Goal: Check status: Check status

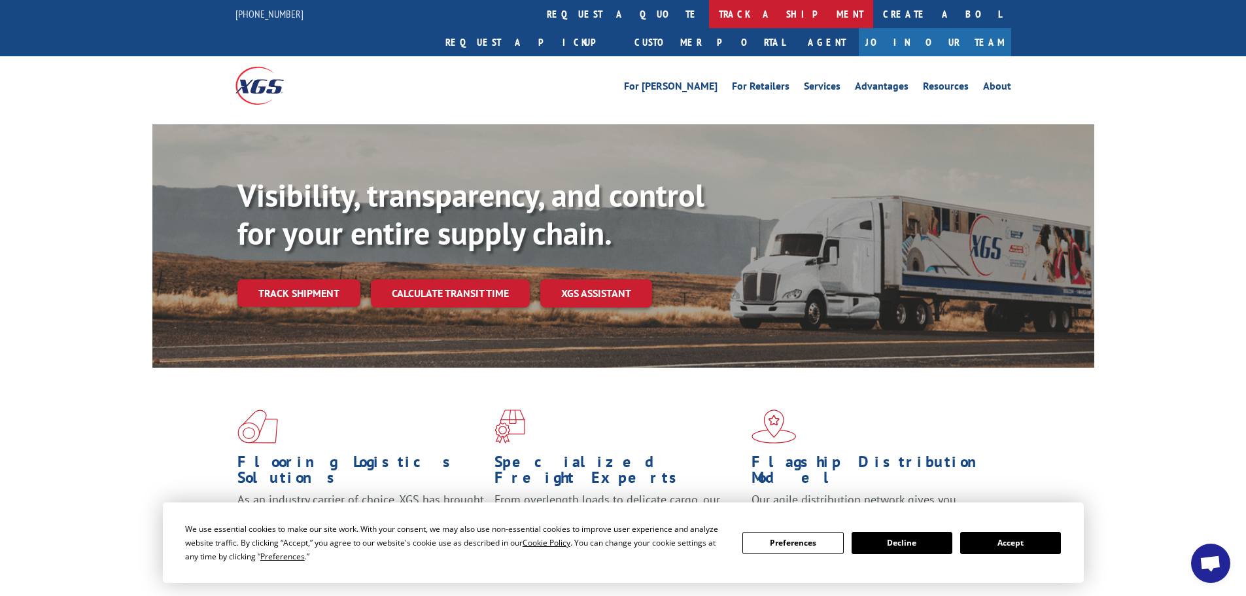
click at [709, 16] on link "track a shipment" at bounding box center [791, 14] width 164 height 28
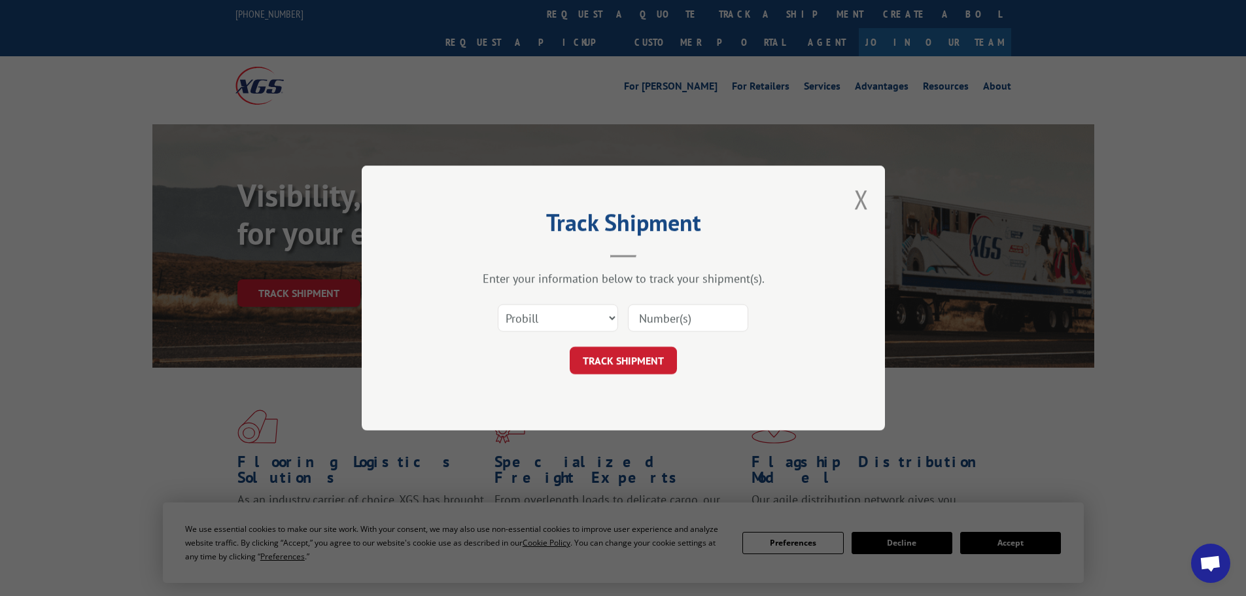
click at [684, 305] on input at bounding box center [688, 317] width 120 height 27
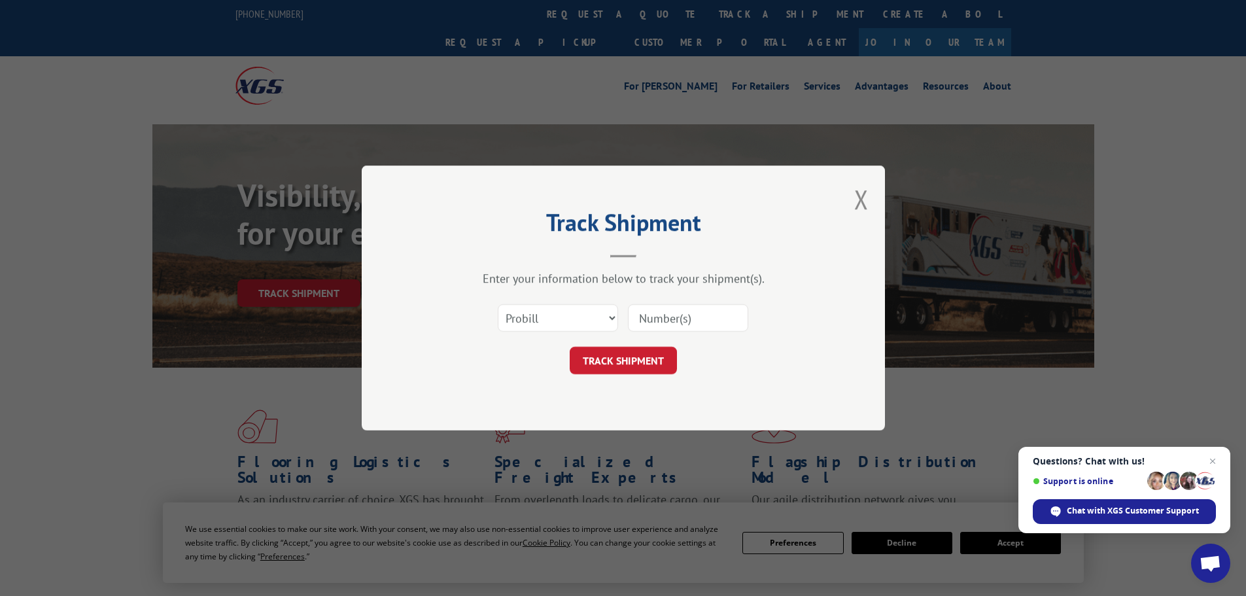
paste input "17261609"
type input "17261609"
click at [639, 368] on button "TRACK SHIPMENT" at bounding box center [623, 360] width 107 height 27
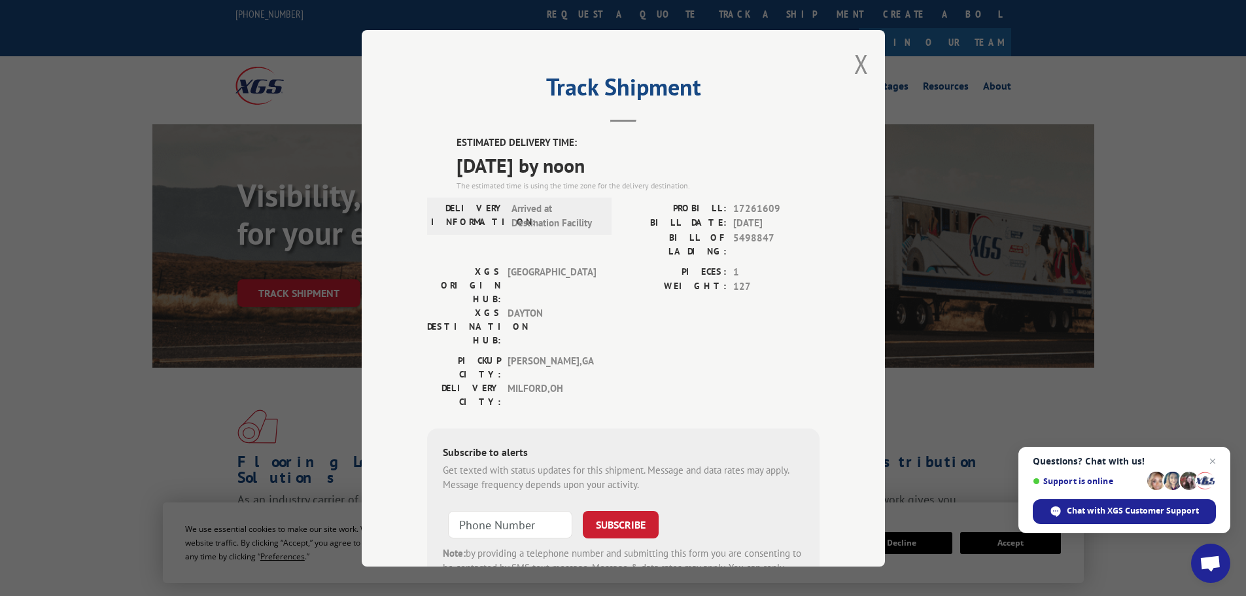
click at [861, 75] on button "Close modal" at bounding box center [861, 63] width 14 height 35
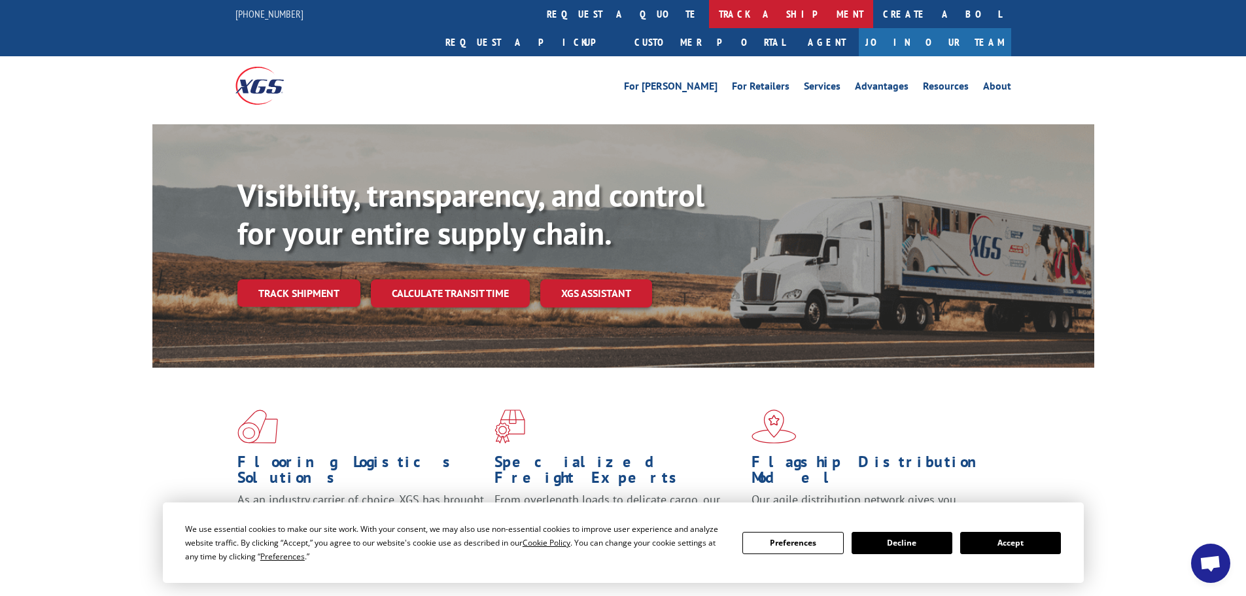
click at [709, 12] on link "track a shipment" at bounding box center [791, 14] width 164 height 28
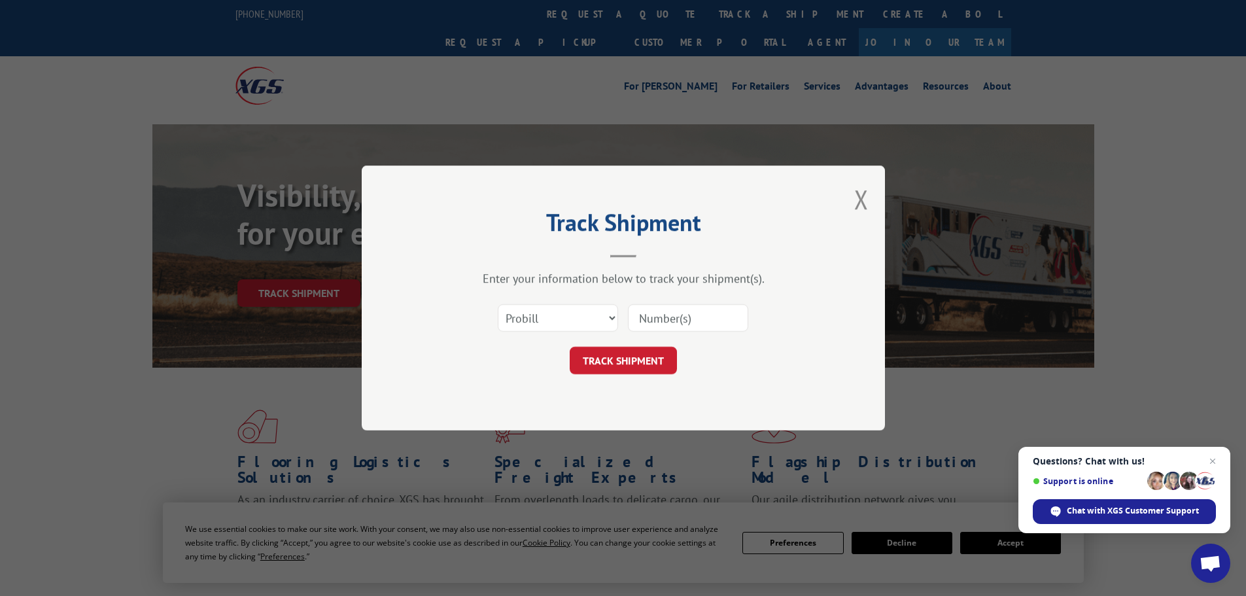
click at [669, 314] on input at bounding box center [688, 317] width 120 height 27
paste input "17523413"
type input "17523413"
click at [629, 372] on button "TRACK SHIPMENT" at bounding box center [623, 360] width 107 height 27
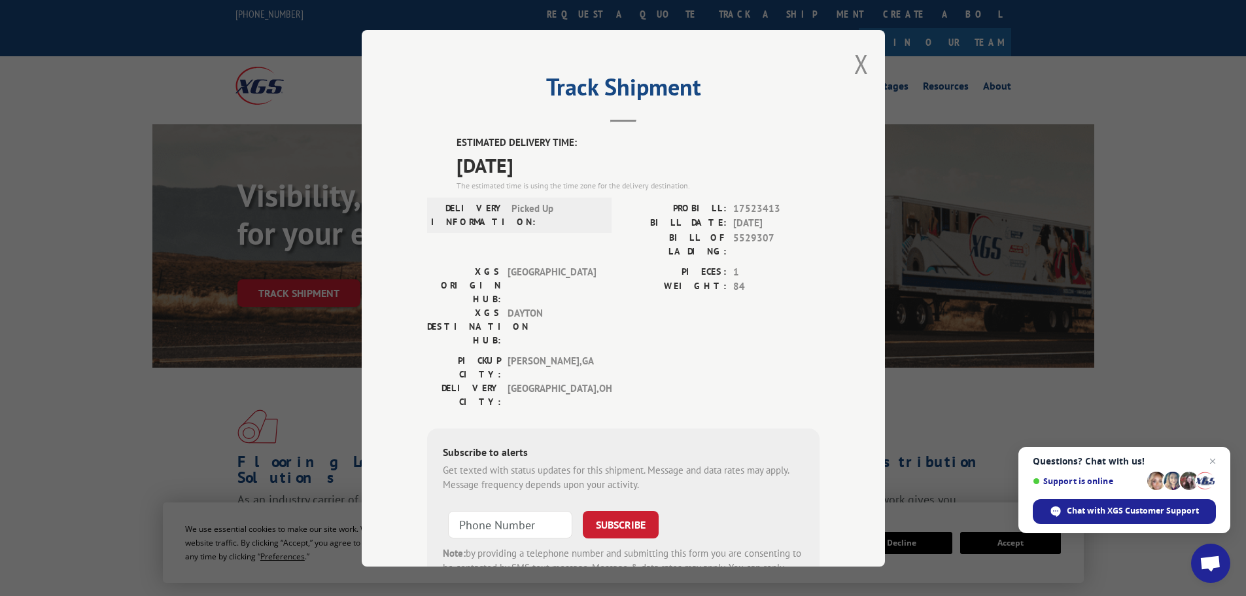
click at [865, 67] on div "Track Shipment ESTIMATED DELIVERY TIME: [DATE] The estimated time is using the …" at bounding box center [623, 298] width 523 height 536
click at [865, 71] on div "Track Shipment ESTIMATED DELIVERY TIME: [DATE] The estimated time is using the …" at bounding box center [623, 298] width 523 height 536
click at [856, 68] on button "Close modal" at bounding box center [861, 63] width 14 height 35
